Goal: Task Accomplishment & Management: Complete application form

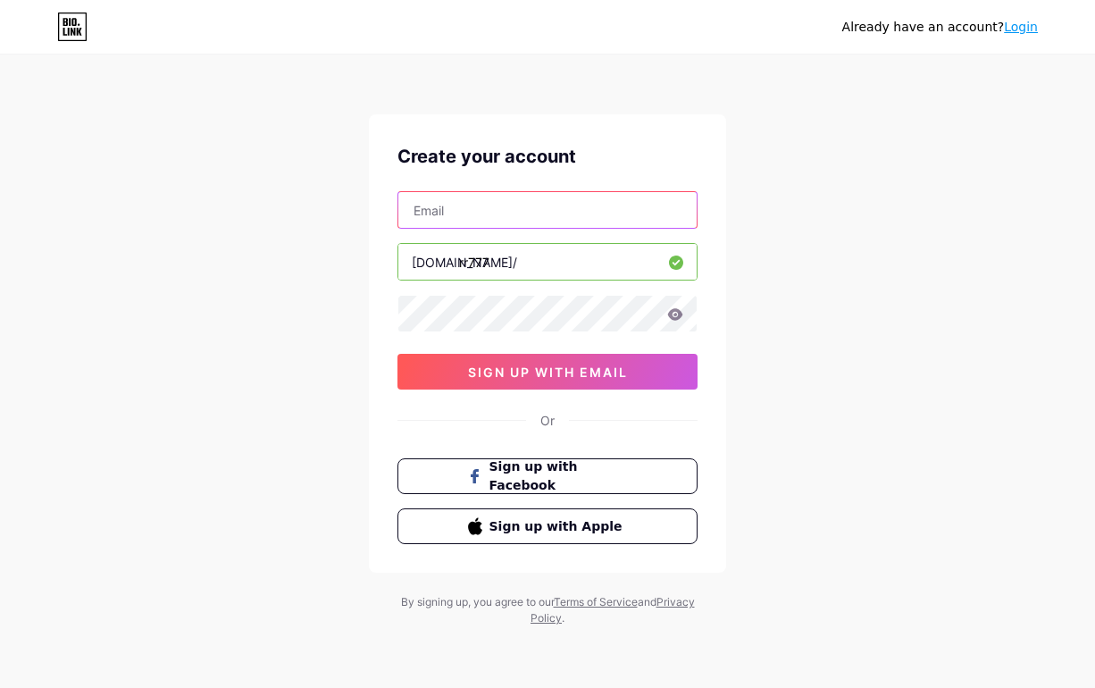
click at [464, 218] on input "text" at bounding box center [547, 210] width 298 height 36
click at [430, 206] on input "text" at bounding box center [547, 210] width 298 height 36
paste input "[EMAIL_ADDRESS][DOMAIN_NAME]"
type input "[EMAIL_ADDRESS][DOMAIN_NAME]"
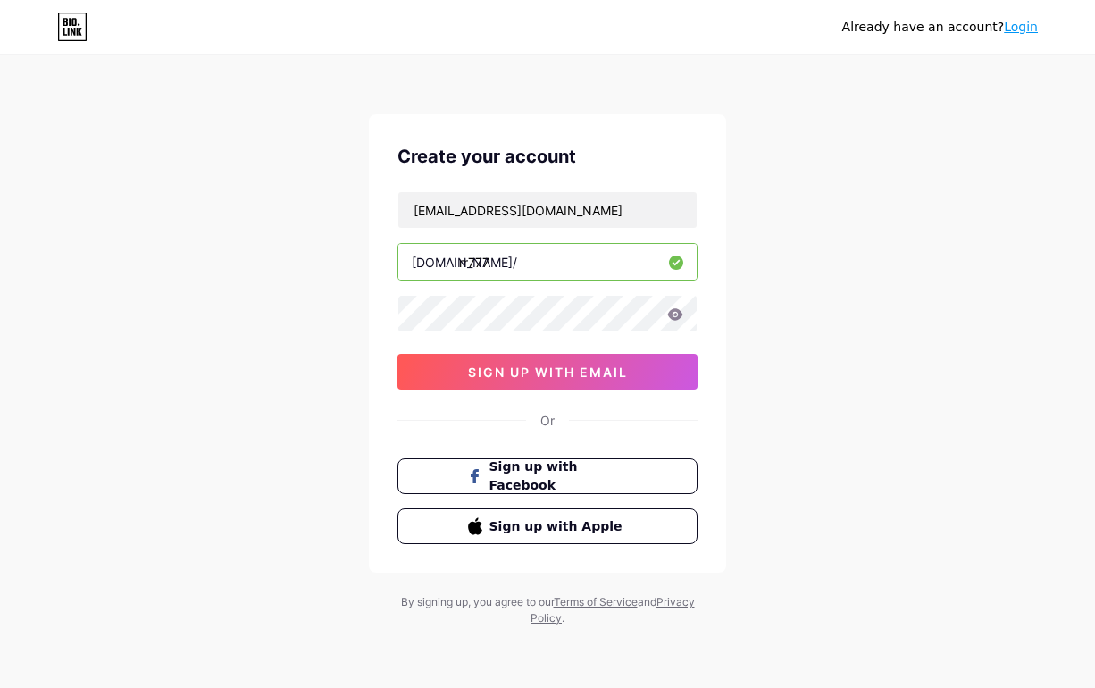
click at [864, 308] on div "Already have an account? Login Create your account jackpotmaxwin03@gmail.com bi…" at bounding box center [547, 341] width 1095 height 683
click at [604, 371] on span "sign up with email" at bounding box center [548, 371] width 160 height 15
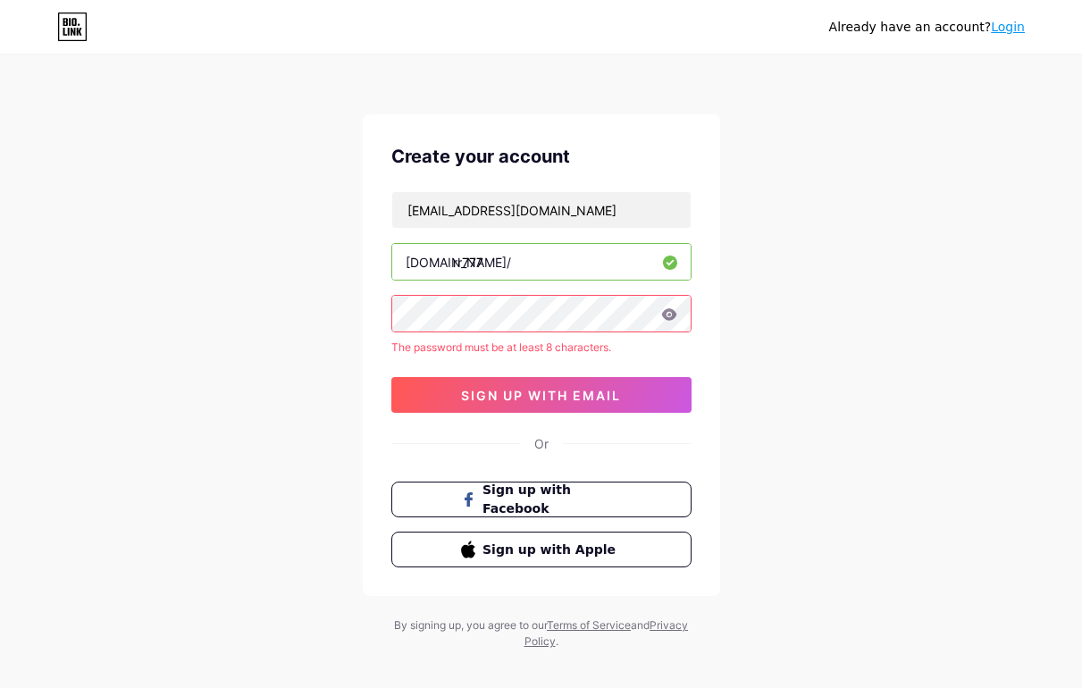
click at [549, 346] on div "The password must be at least 8 characters." at bounding box center [541, 347] width 300 height 16
click at [665, 311] on icon at bounding box center [668, 314] width 15 height 12
click at [923, 272] on div "Already have an account? Login Create your account jackpotmaxwin03@gmail.com bi…" at bounding box center [541, 353] width 1082 height 706
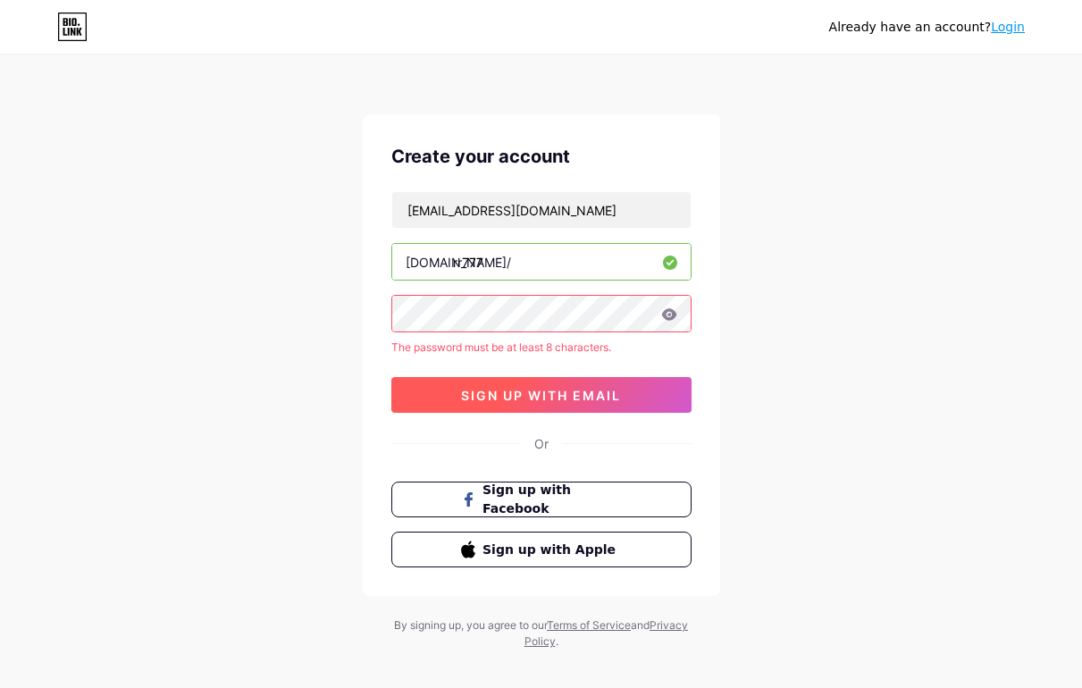
click at [590, 380] on button "sign up with email" at bounding box center [541, 395] width 300 height 36
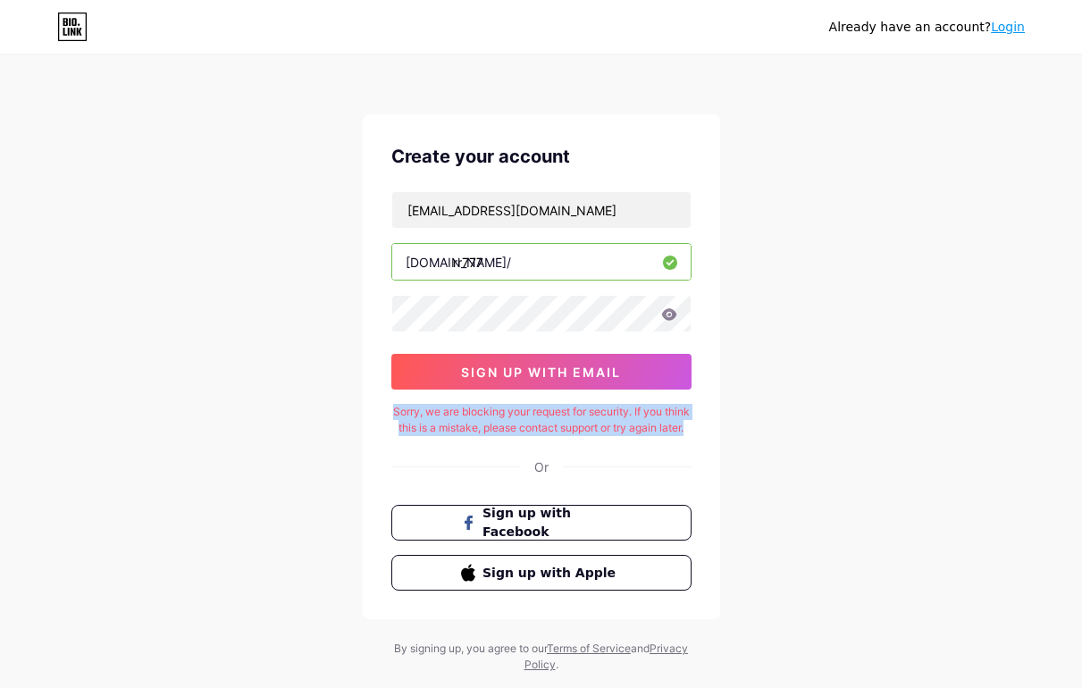
drag, startPoint x: 610, startPoint y: 448, endPoint x: 396, endPoint y: 416, distance: 216.7
click at [396, 416] on div "Sorry, we are blocking your request for security. If you think this is a mistak…" at bounding box center [541, 420] width 300 height 32
copy div "Sorry, we are blocking your request for security. If you think this is a mistak…"
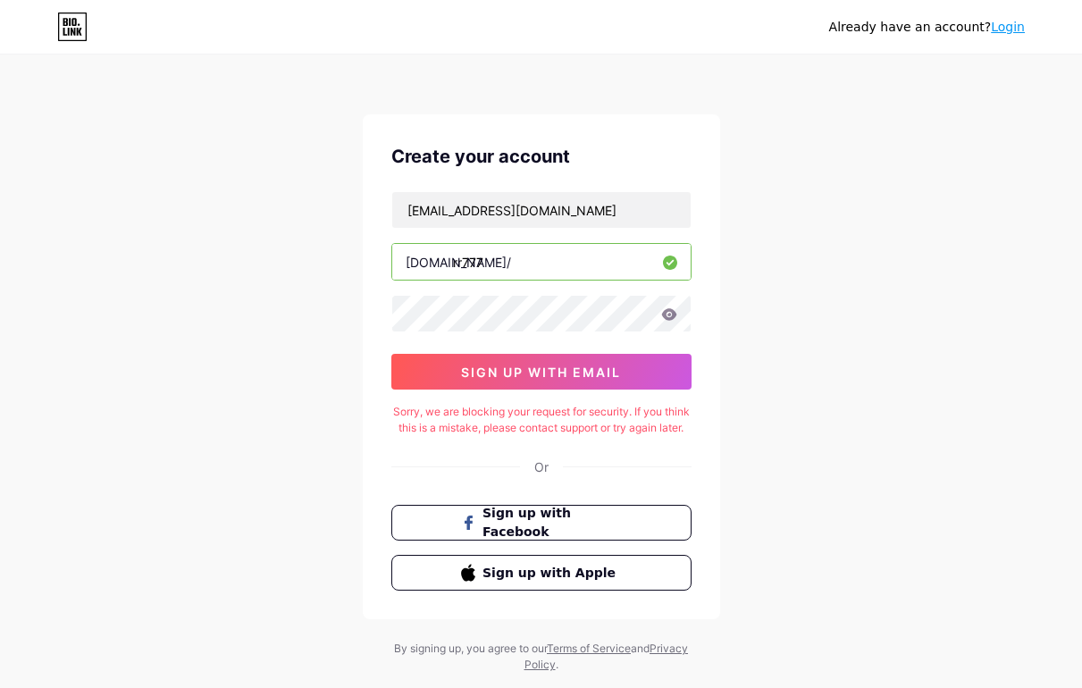
click at [964, 27] on div "Already have an account? Login" at bounding box center [927, 27] width 196 height 19
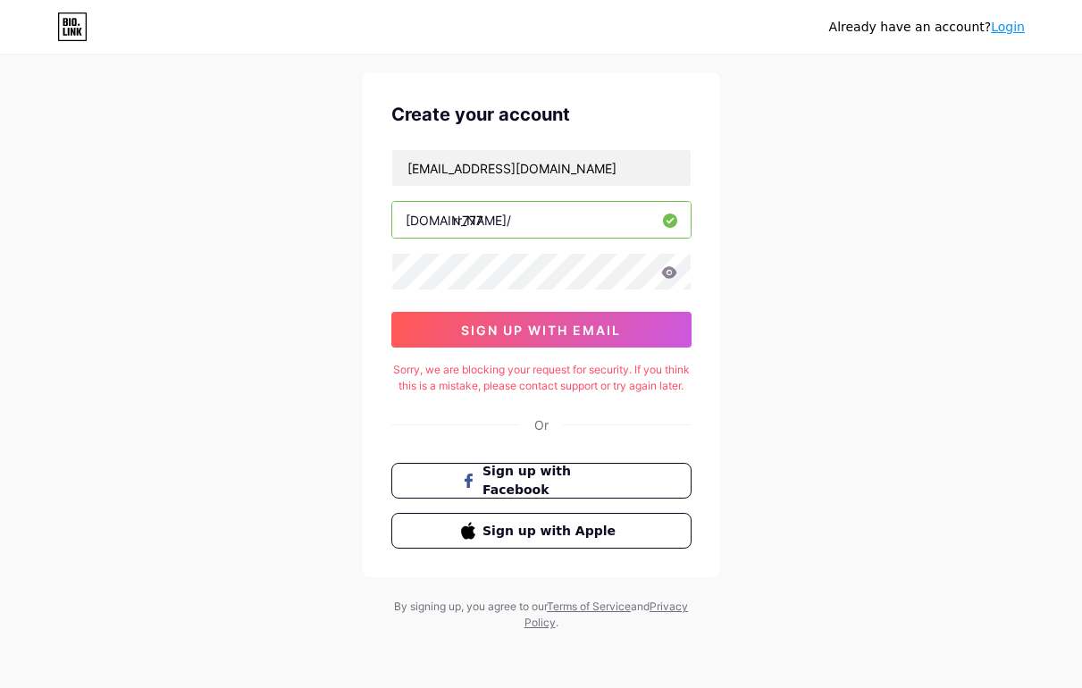
click at [581, 600] on link "Terms of Service" at bounding box center [589, 605] width 84 height 13
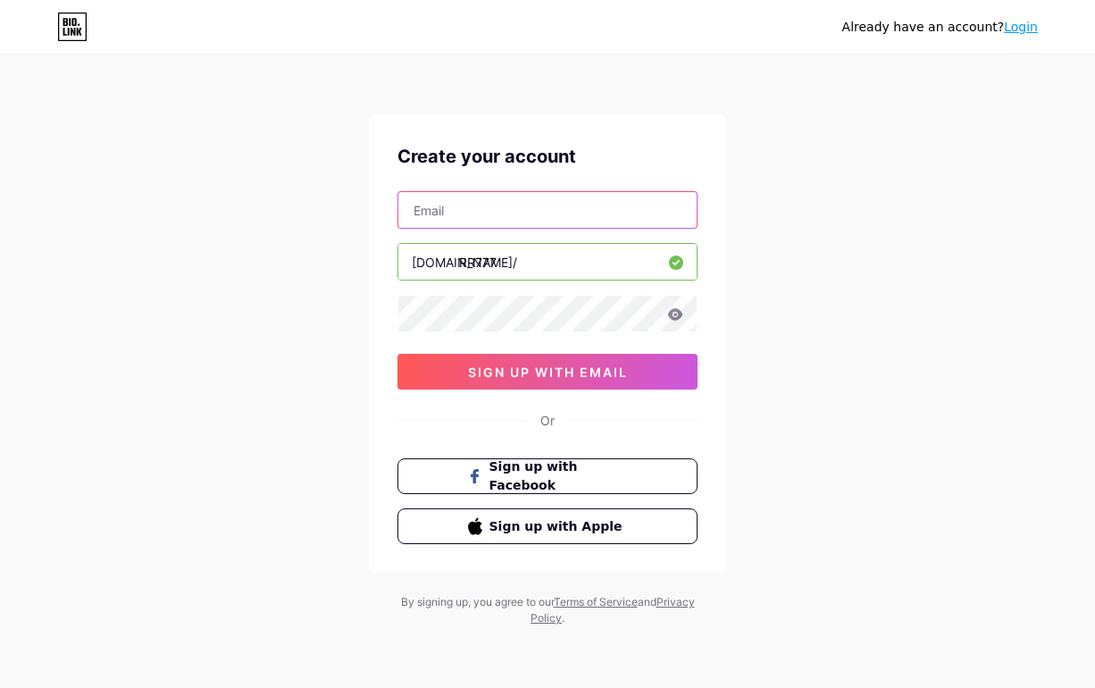
click at [491, 218] on input "text" at bounding box center [547, 210] width 298 height 36
type input "[EMAIL_ADDRESS][DOMAIN_NAME]"
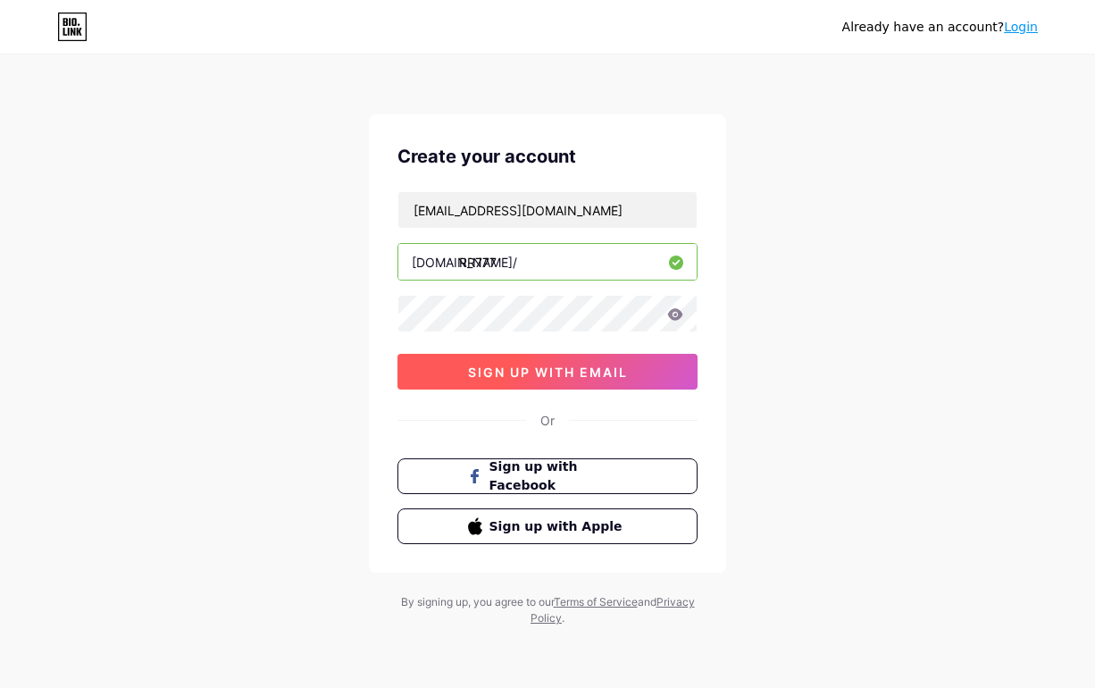
click at [521, 364] on span "sign up with email" at bounding box center [548, 371] width 160 height 15
